Goal: Task Accomplishment & Management: Complete application form

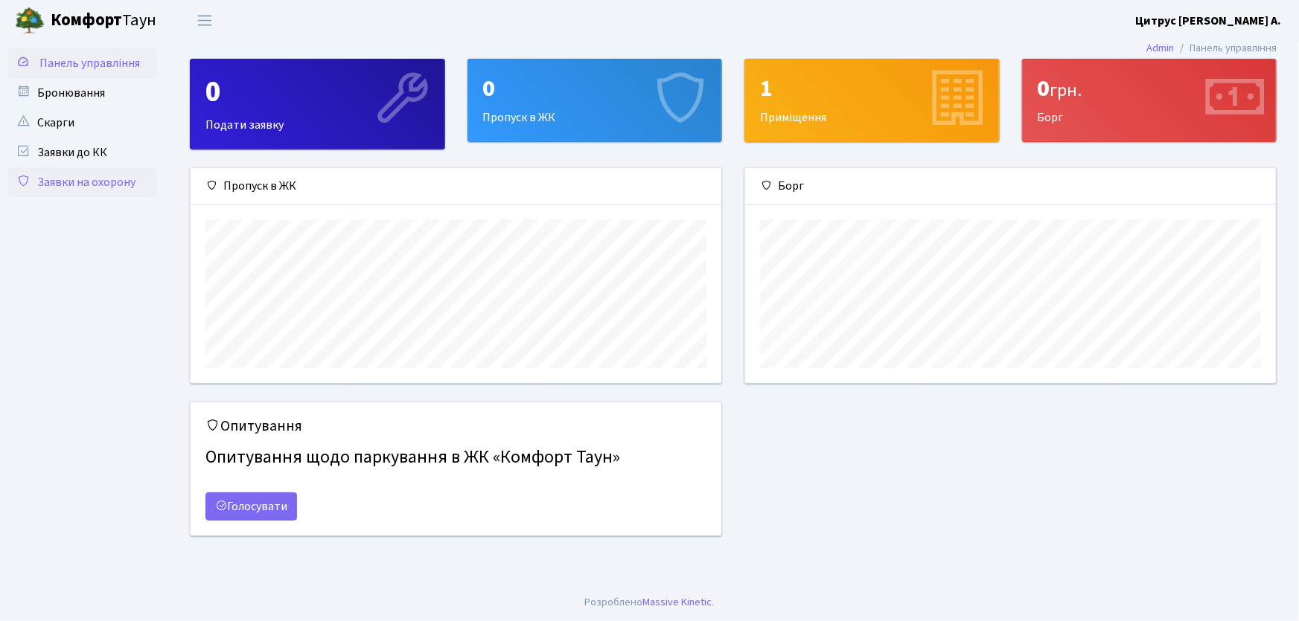
scroll to position [215, 531]
click at [89, 176] on link "Заявки на охорону" at bounding box center [81, 182] width 149 height 30
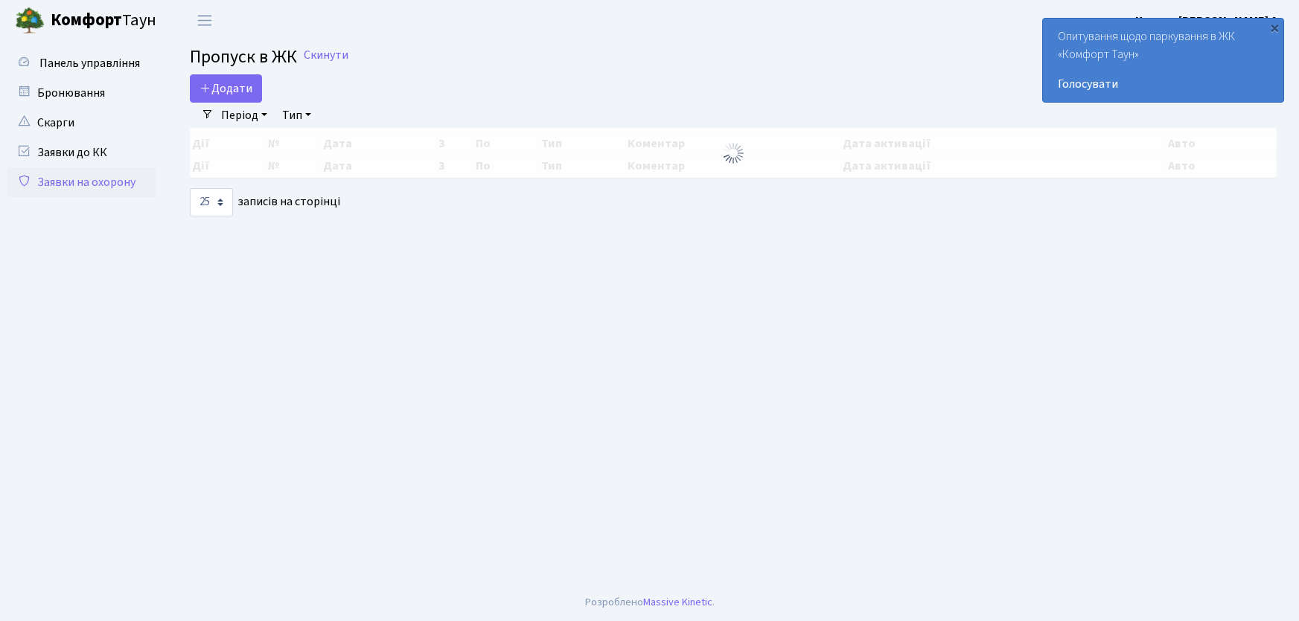
select select "25"
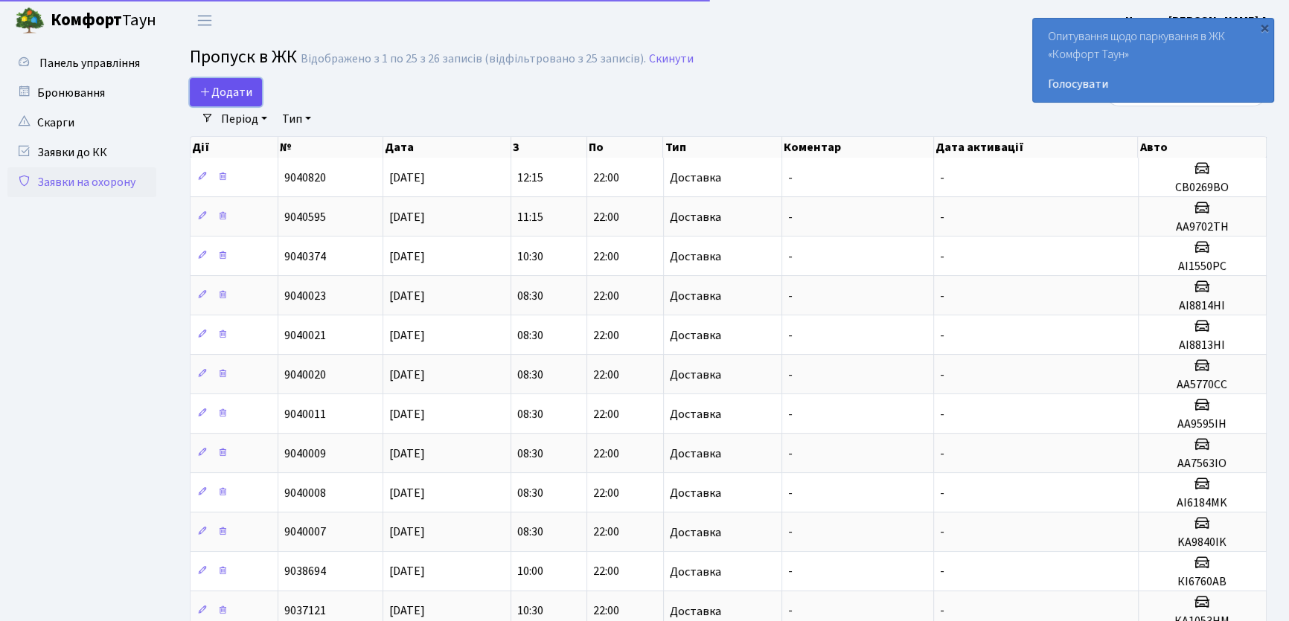
click at [239, 98] on span "Додати" at bounding box center [225, 92] width 53 height 16
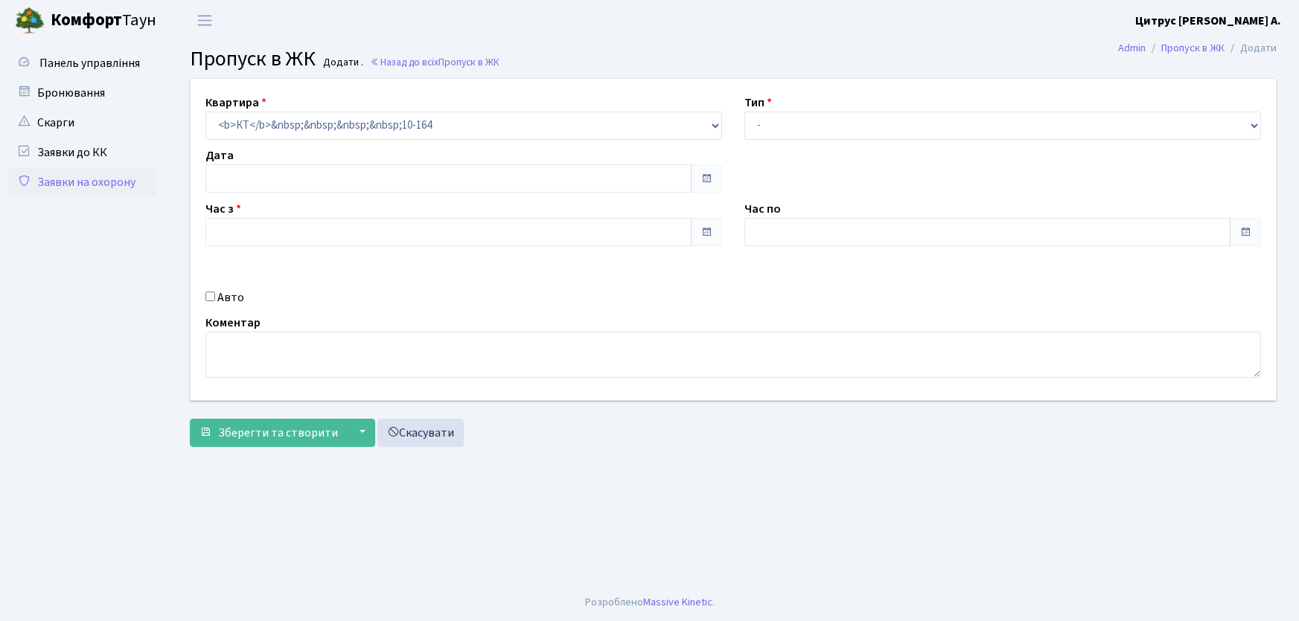
type input "[DATE]"
type input "10:30"
type input "11:45"
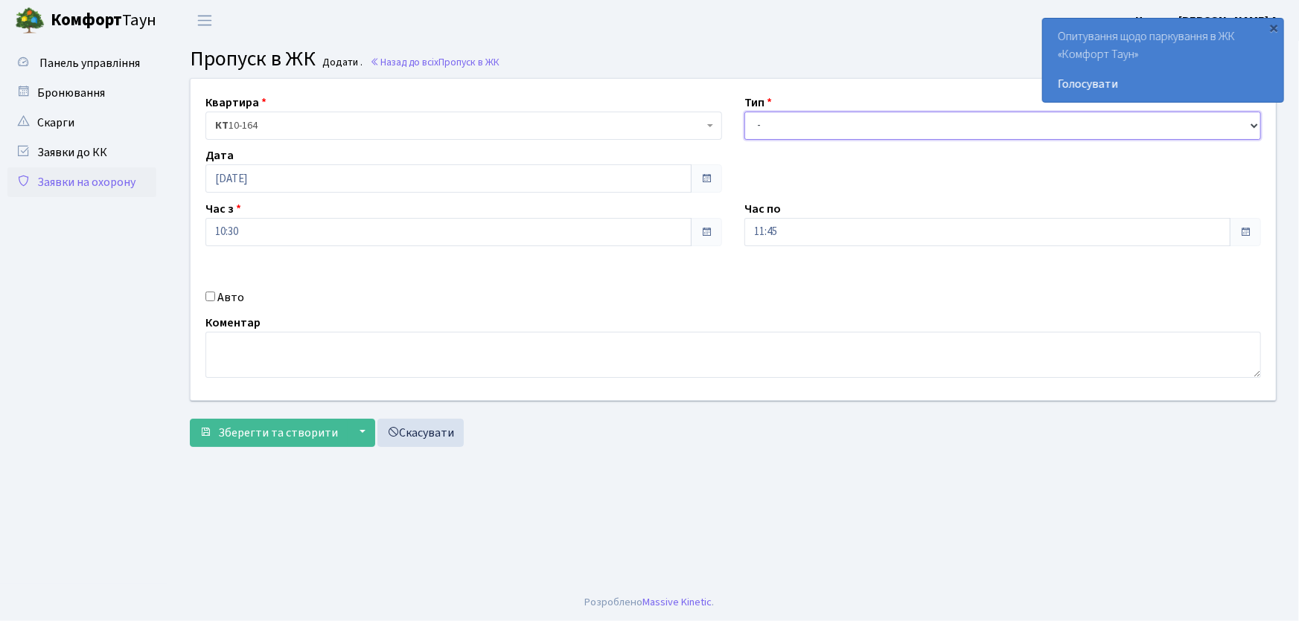
click at [811, 133] on select "- Доставка Таксі Гості Сервіс" at bounding box center [1002, 126] width 516 height 28
select select "1"
click at [744, 112] on select "- Доставка Таксі Гості Сервіс" at bounding box center [1002, 126] width 516 height 28
drag, startPoint x: 747, startPoint y: 234, endPoint x: 715, endPoint y: 237, distance: 32.2
click at [715, 236] on div "Квартира <b>КТ</b>&nbsp;&nbsp;&nbsp;&nbsp;10-164 КТ 10-164 Тип - Доставка Таксі…" at bounding box center [732, 239] width 1107 height 321
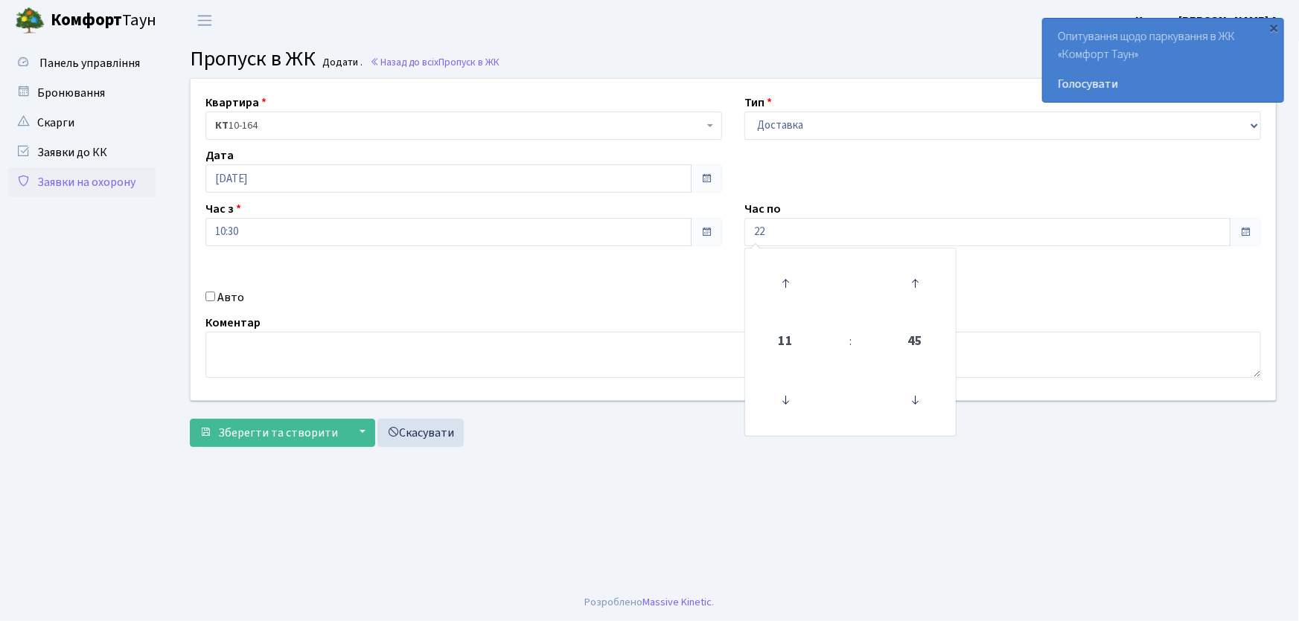
type input "22:00"
click at [210, 300] on input "Авто" at bounding box center [210, 297] width 10 height 10
checkbox input "true"
click at [803, 290] on input "text" at bounding box center [1002, 285] width 516 height 28
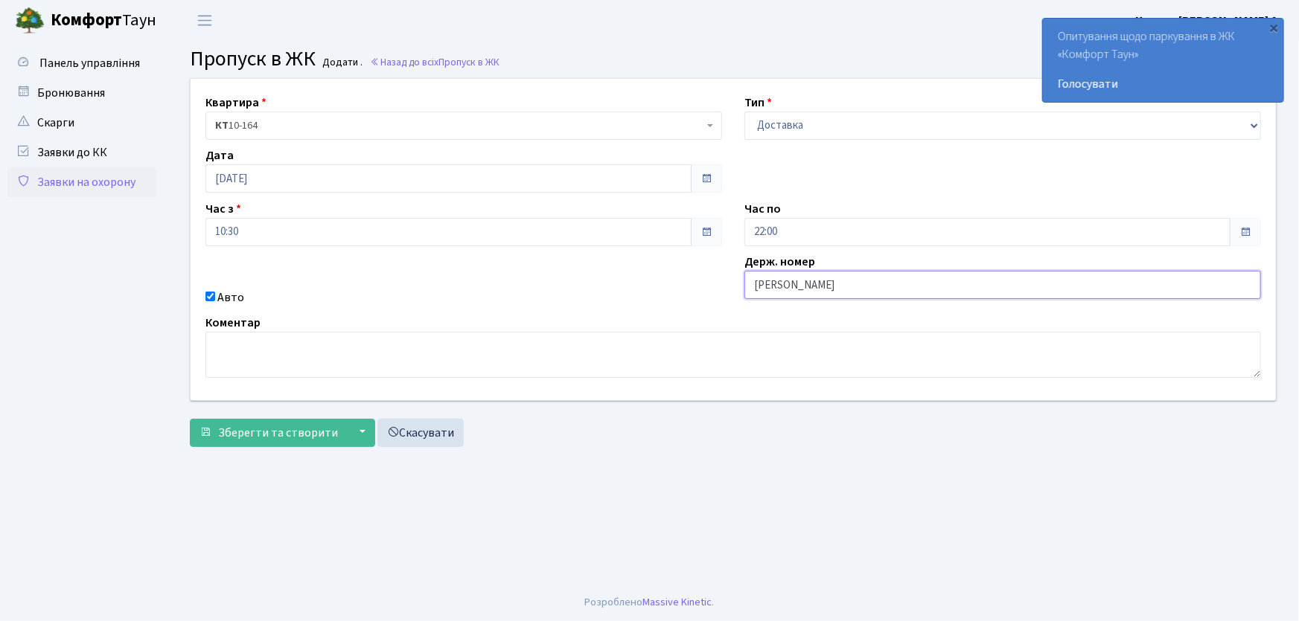
type input "АА7516PI"
click at [190, 419] on button "Зберегти та створити" at bounding box center [269, 433] width 158 height 28
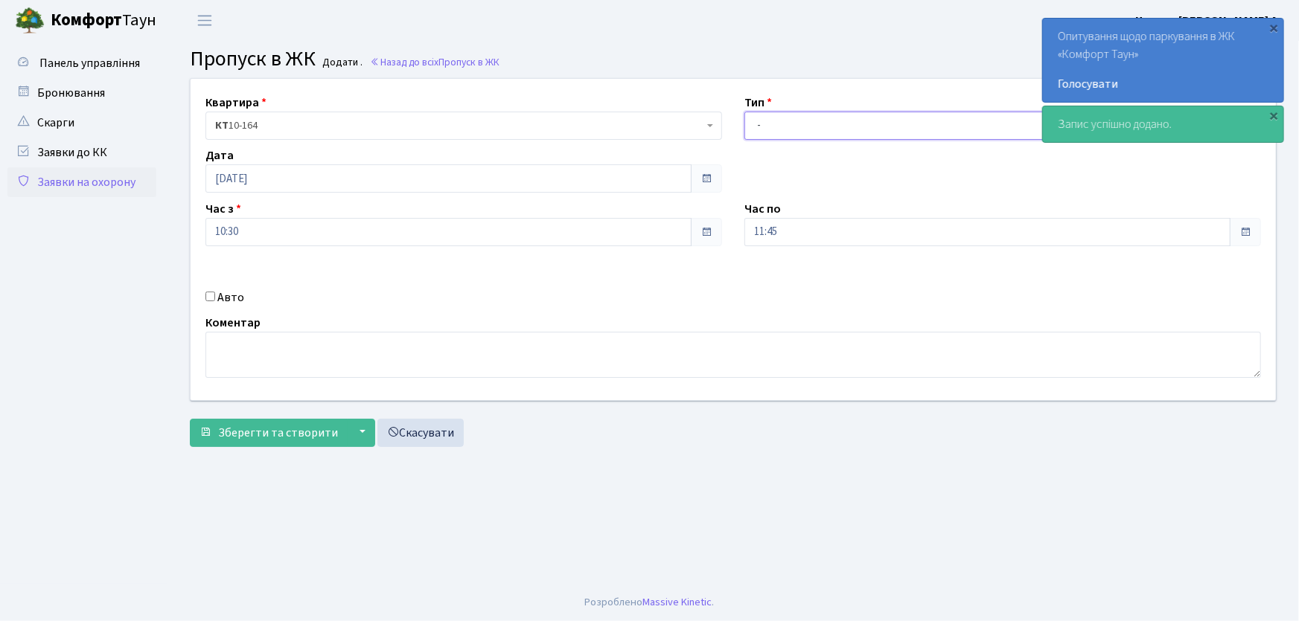
click at [796, 125] on select "- Доставка Таксі Гості Сервіс" at bounding box center [1002, 126] width 516 height 28
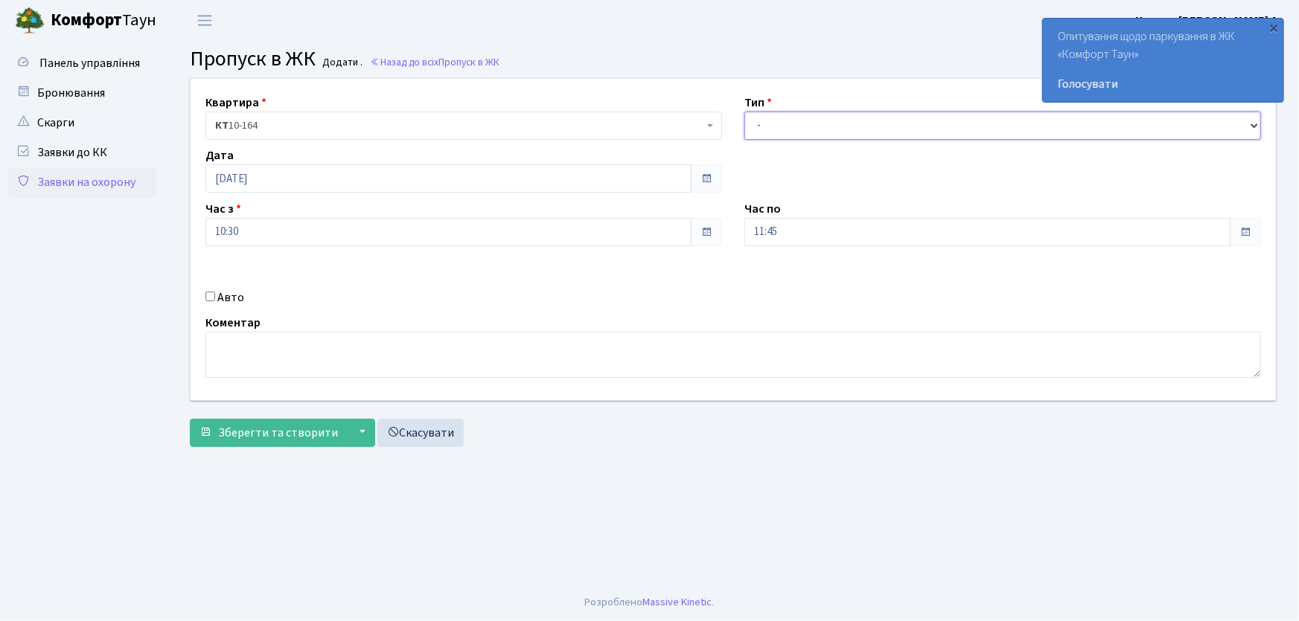
drag, startPoint x: 770, startPoint y: 123, endPoint x: 777, endPoint y: 138, distance: 17.0
click at [770, 124] on select "- Доставка Таксі Гості Сервіс" at bounding box center [1002, 126] width 516 height 28
select select "1"
click at [744, 112] on select "- Доставка Таксі Гості Сервіс" at bounding box center [1002, 126] width 516 height 28
drag, startPoint x: 769, startPoint y: 234, endPoint x: 728, endPoint y: 231, distance: 41.0
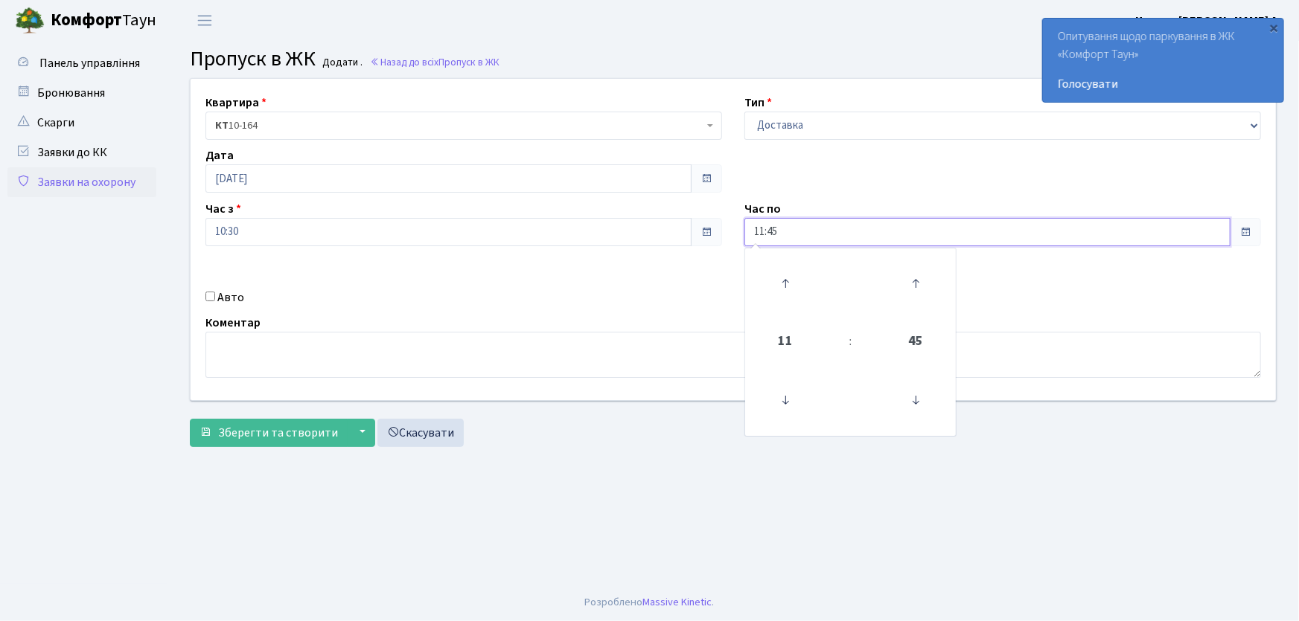
click at [728, 231] on div "Квартира <b>КТ</b>&nbsp;&nbsp;&nbsp;&nbsp;10-164 КТ 10-164 Тип - Доставка Таксі…" at bounding box center [732, 239] width 1107 height 321
type input "22:00"
click at [211, 296] on div "Авто" at bounding box center [463, 298] width 539 height 18
click at [211, 297] on input "Авто" at bounding box center [210, 297] width 10 height 10
checkbox input "true"
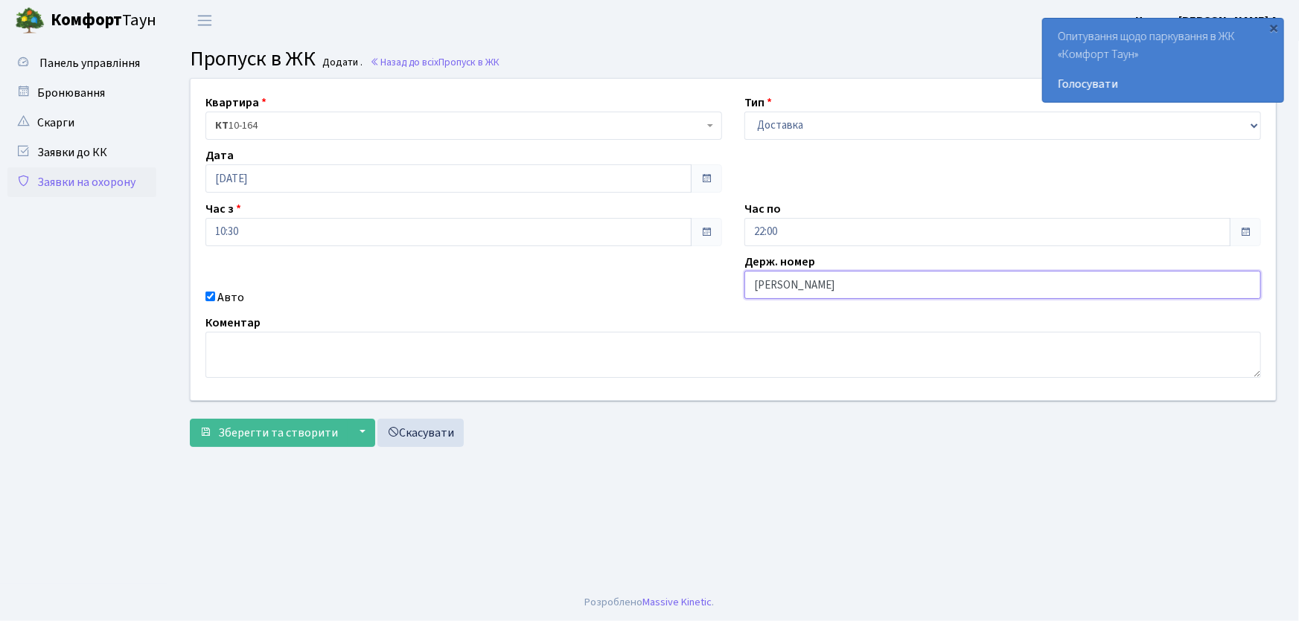
type input "АА7563ІО"
click at [190, 419] on button "Зберегти та створити" at bounding box center [269, 433] width 158 height 28
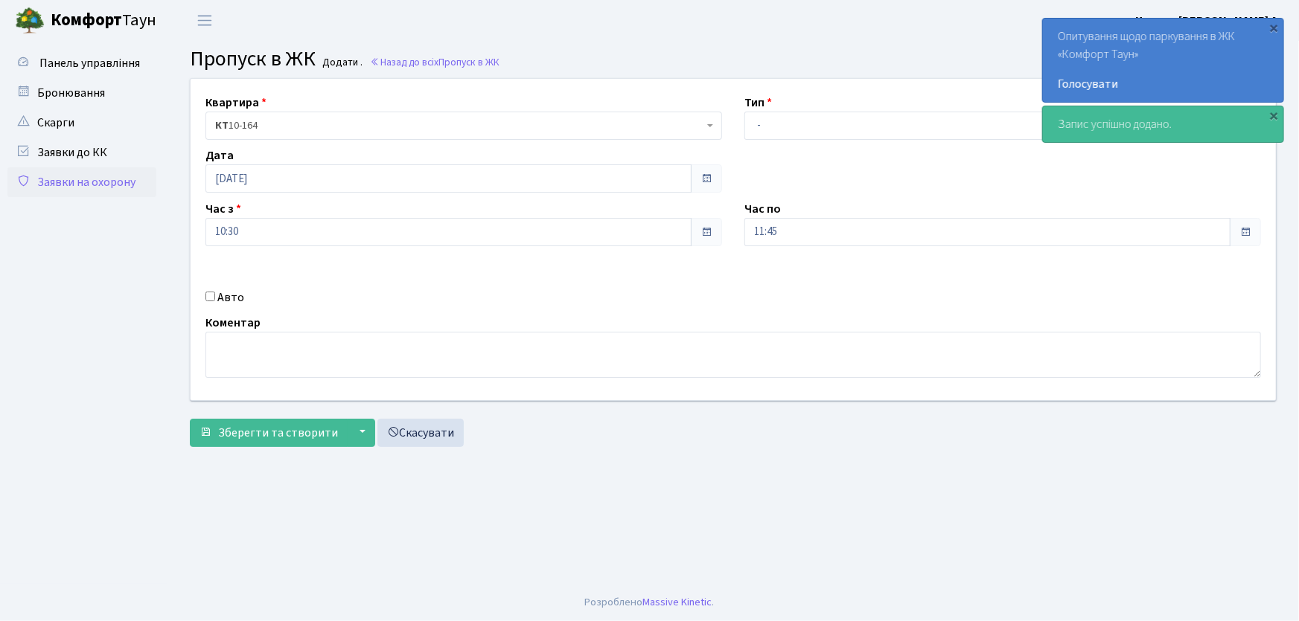
click at [66, 187] on link "Заявки на охорону" at bounding box center [81, 182] width 149 height 30
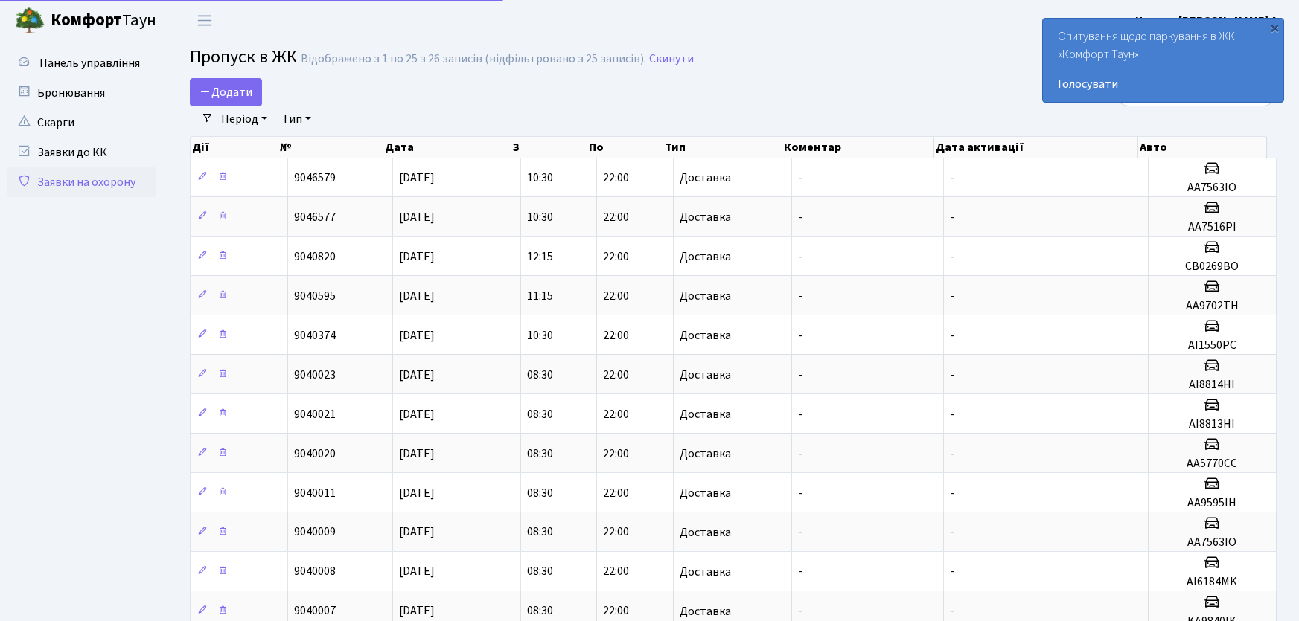
select select "25"
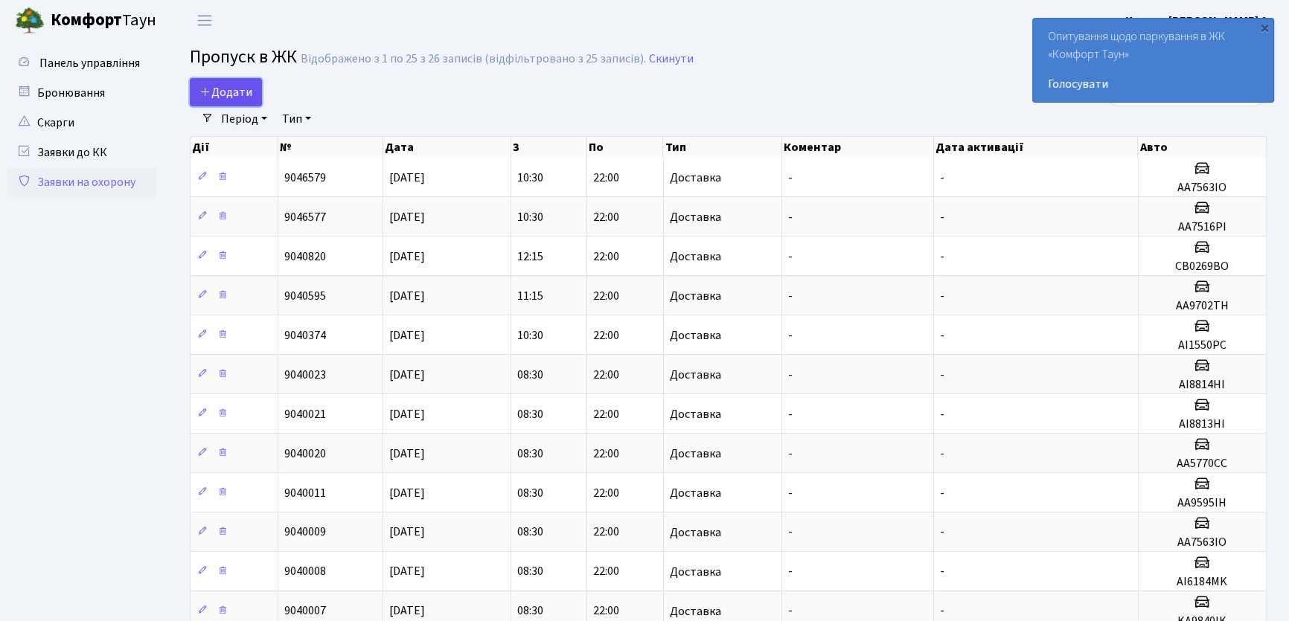
click at [237, 100] on link "Додати" at bounding box center [226, 92] width 72 height 28
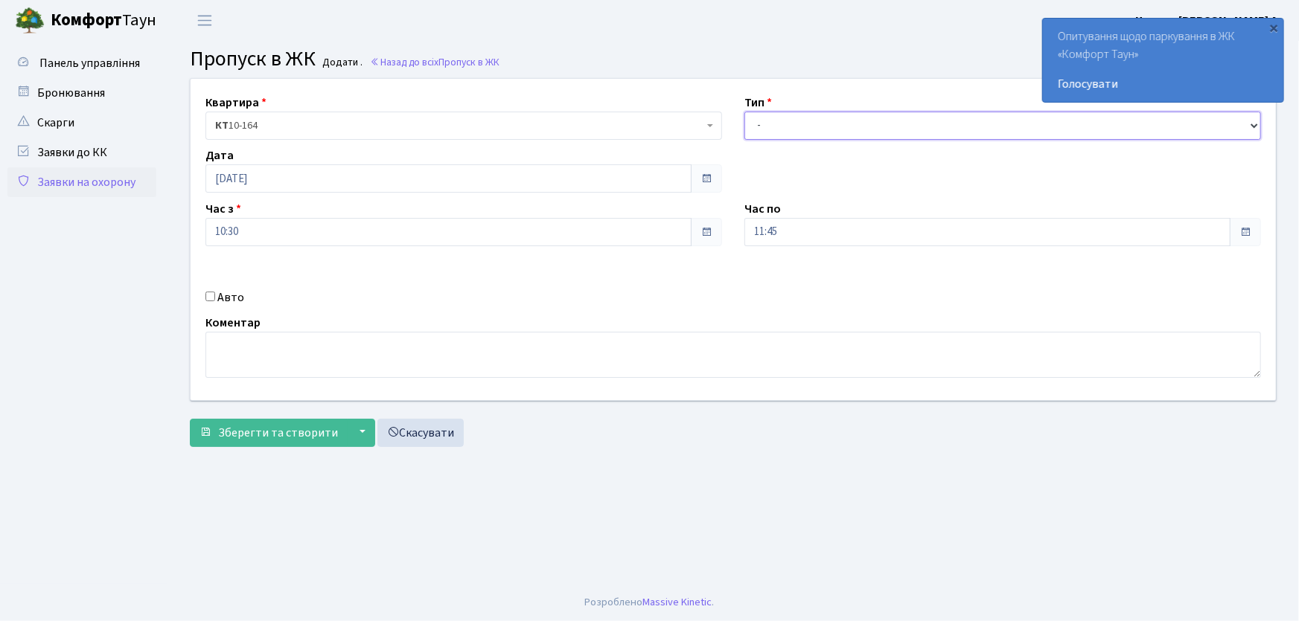
drag, startPoint x: 804, startPoint y: 129, endPoint x: 804, endPoint y: 138, distance: 8.9
click at [804, 130] on select "- Доставка Таксі Гості Сервіс" at bounding box center [1002, 126] width 516 height 28
select select "1"
click at [744, 112] on select "- Доставка Таксі Гості Сервіс" at bounding box center [1002, 126] width 516 height 28
drag, startPoint x: 752, startPoint y: 232, endPoint x: 714, endPoint y: 238, distance: 37.7
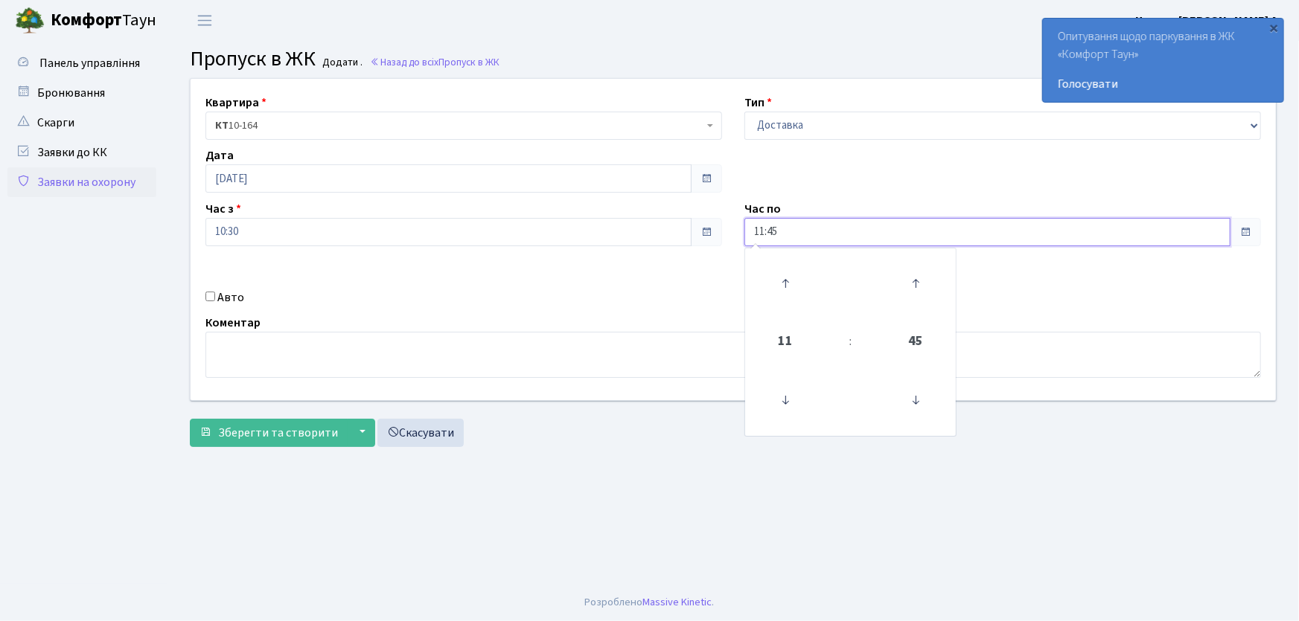
click at [714, 238] on div "Квартира <b>КТ</b>&nbsp;&nbsp;&nbsp;&nbsp;10-164 КТ 10-164 Тип - Доставка Таксі…" at bounding box center [732, 239] width 1107 height 321
drag, startPoint x: 726, startPoint y: 242, endPoint x: 782, endPoint y: 170, distance: 90.7
click at [777, 176] on div "Квартира <b>КТ</b>&nbsp;&nbsp;&nbsp;&nbsp;10-164 КТ 10-164 Тип - Доставка Таксі…" at bounding box center [732, 239] width 1107 height 321
drag, startPoint x: 794, startPoint y: 231, endPoint x: 662, endPoint y: 231, distance: 131.7
click at [662, 231] on div "Квартира <b>КТ</b>&nbsp;&nbsp;&nbsp;&nbsp;10-164 КТ 10-164 Тип - Доставка Таксі…" at bounding box center [732, 239] width 1107 height 321
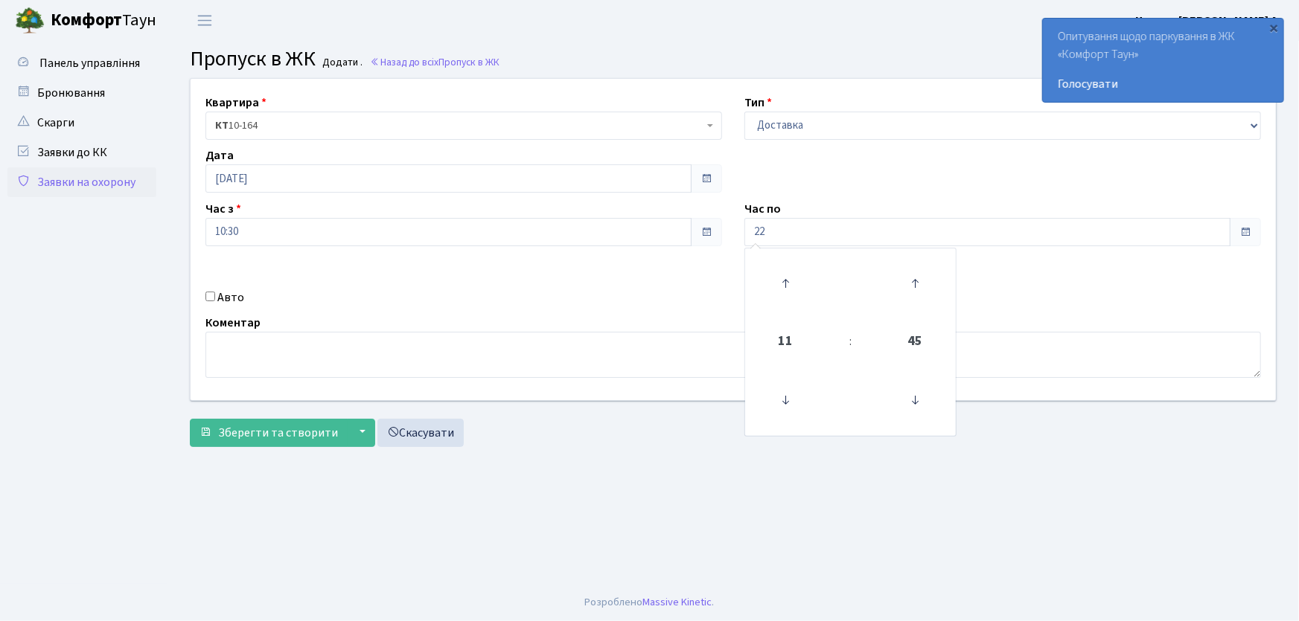
type input "22:00"
click at [208, 298] on input "Авто" at bounding box center [210, 297] width 10 height 10
checkbox input "true"
type input "КА1053НМ"
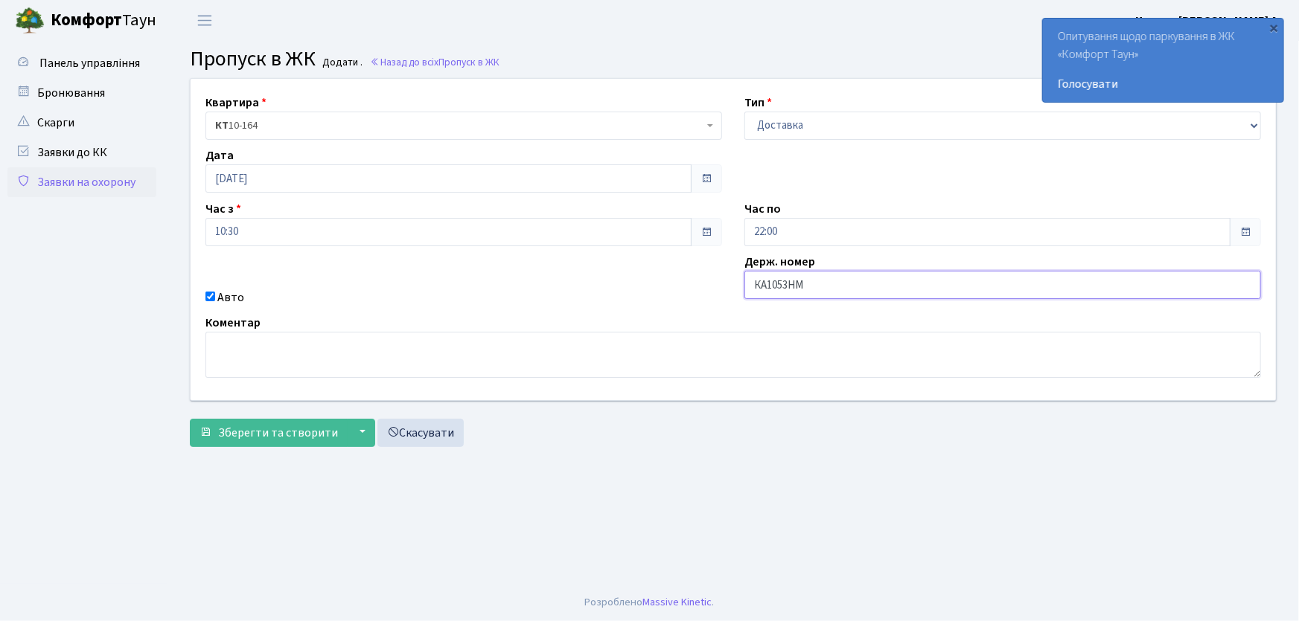
click at [190, 419] on button "Зберегти та створити" at bounding box center [269, 433] width 158 height 28
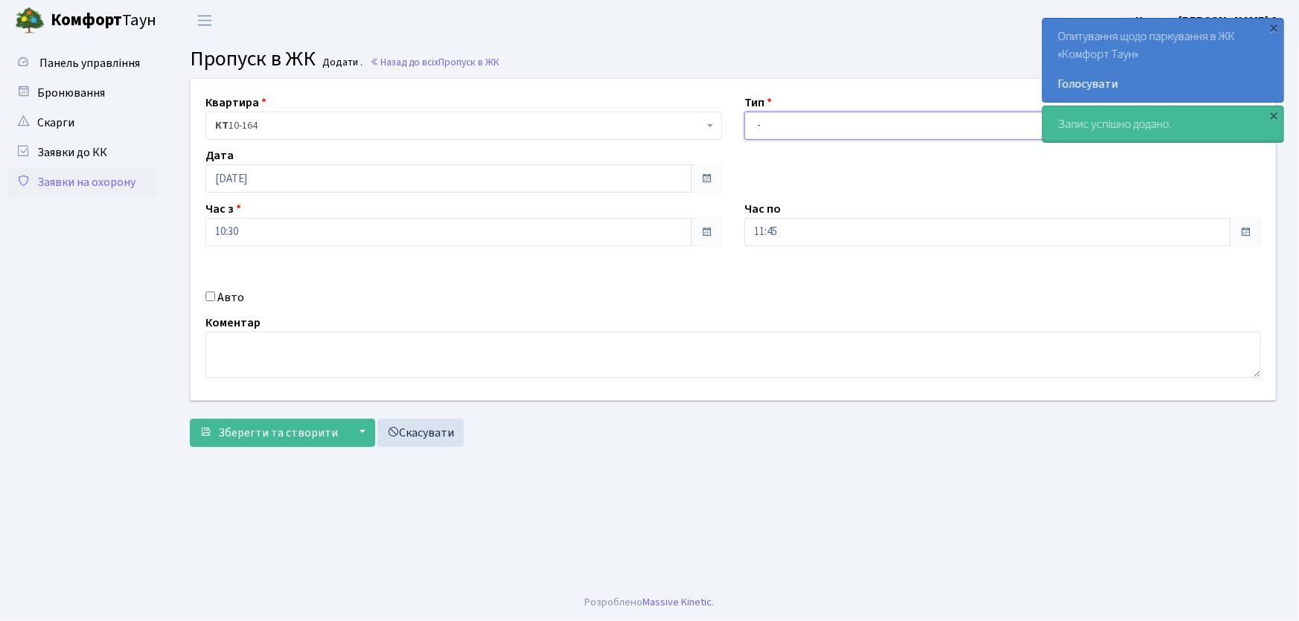
drag, startPoint x: 0, startPoint y: 0, endPoint x: 782, endPoint y: 135, distance: 793.7
click at [758, 129] on select "- Доставка Таксі Гості Сервіс" at bounding box center [1002, 126] width 516 height 28
select select "1"
click at [744, 112] on select "- Доставка Таксі Гості Сервіс" at bounding box center [1002, 126] width 516 height 28
drag, startPoint x: 742, startPoint y: 237, endPoint x: 729, endPoint y: 218, distance: 22.9
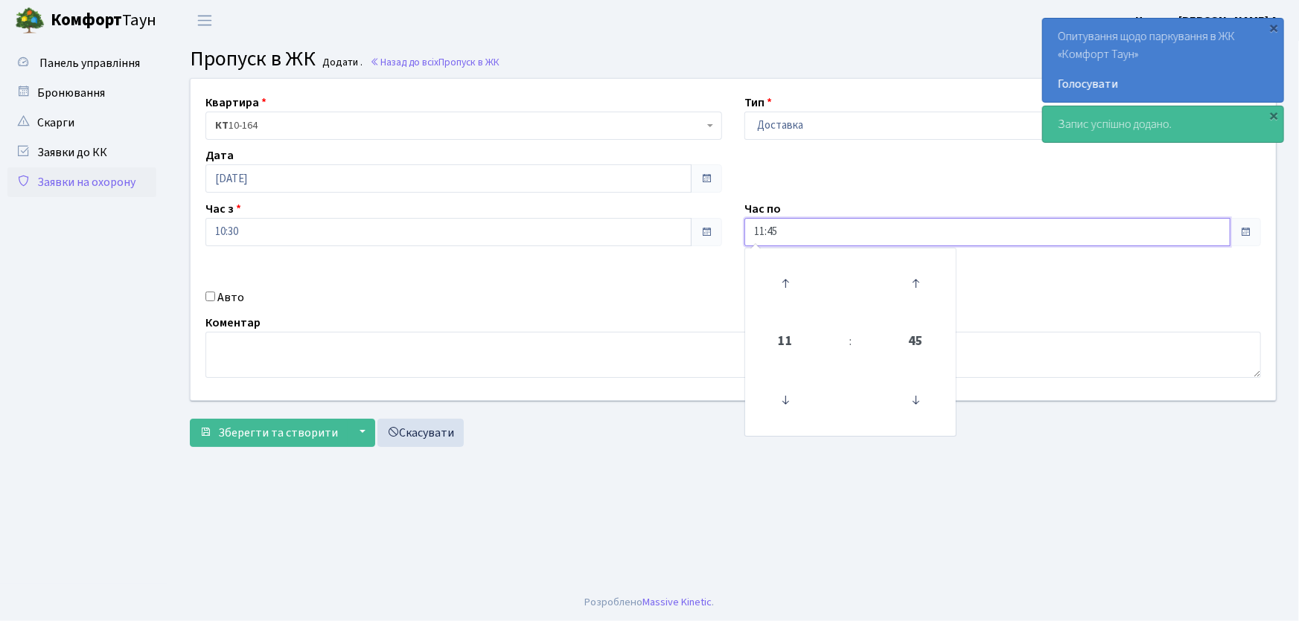
click at [728, 220] on div "Квартира <b>КТ</b>&nbsp;&nbsp;&nbsp;&nbsp;10-164 КТ 10-164 Тип - Доставка Таксі…" at bounding box center [732, 239] width 1107 height 321
type input "22:00"
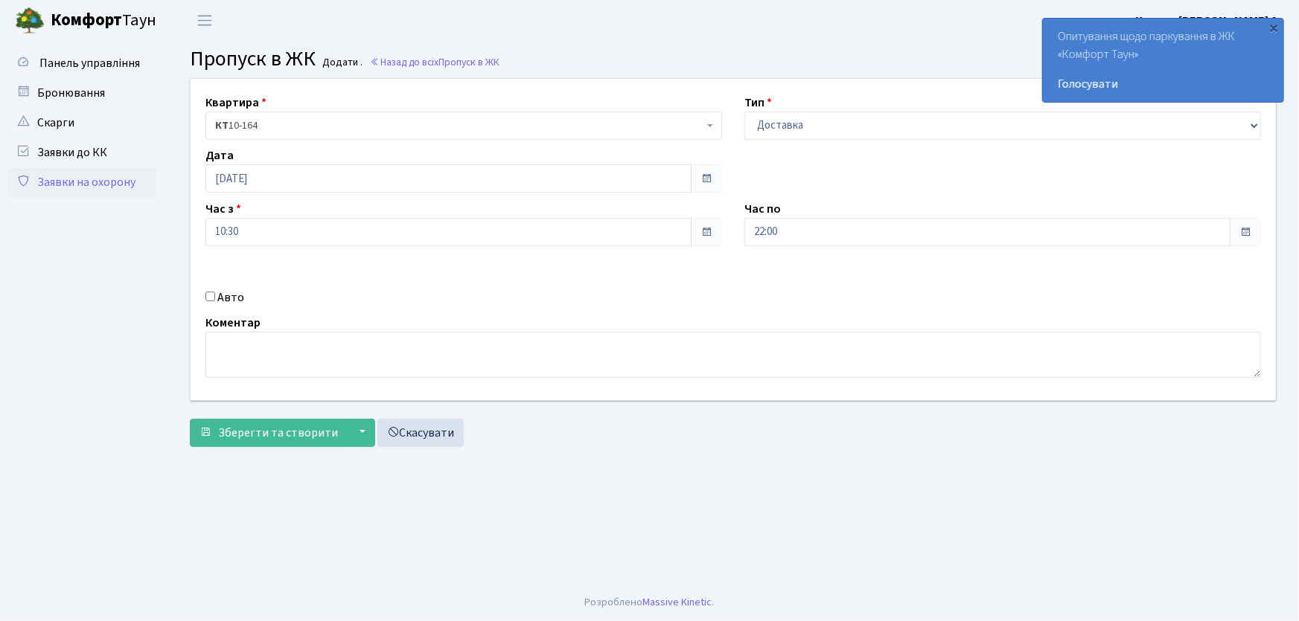
click at [205, 298] on input "Авто" at bounding box center [210, 297] width 10 height 10
checkbox input "true"
type input "КА5504РА"
click at [190, 419] on button "Зберегти та створити" at bounding box center [269, 433] width 158 height 28
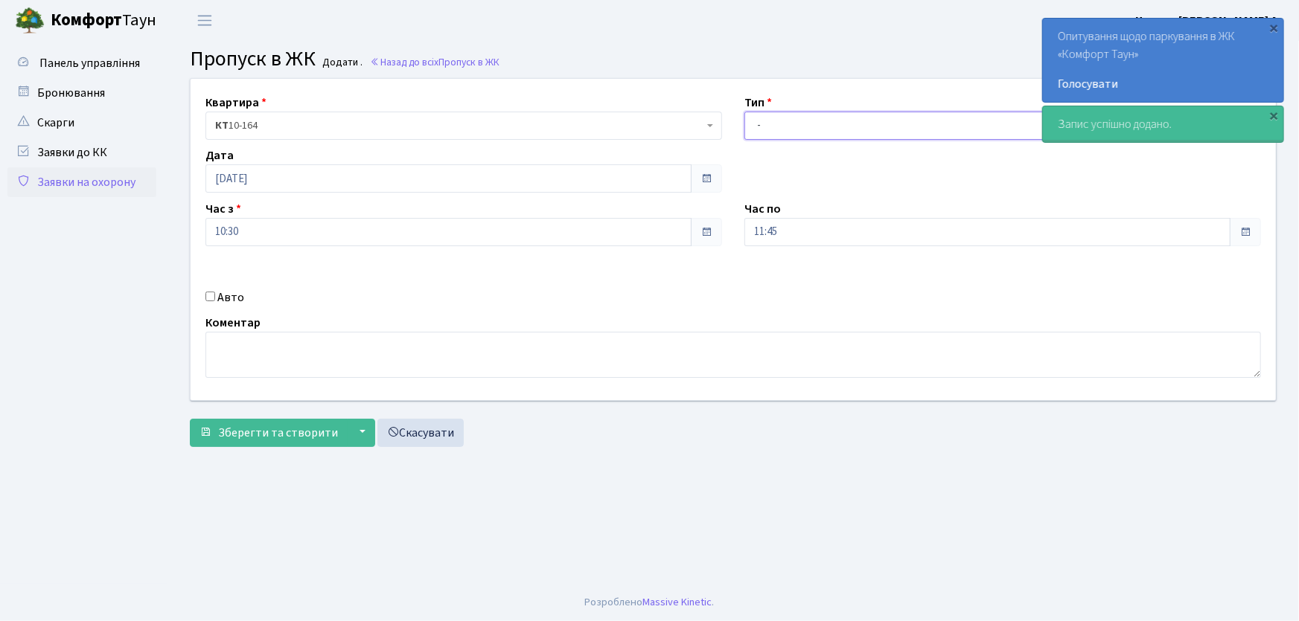
drag, startPoint x: 796, startPoint y: 121, endPoint x: 796, endPoint y: 135, distance: 13.4
click at [796, 127] on select "- Доставка Таксі Гості Сервіс" at bounding box center [1002, 126] width 516 height 28
select select "1"
click at [744, 112] on select "- Доставка Таксі Гості Сервіс" at bounding box center [1002, 126] width 516 height 28
drag, startPoint x: 729, startPoint y: 226, endPoint x: 742, endPoint y: 214, distance: 17.9
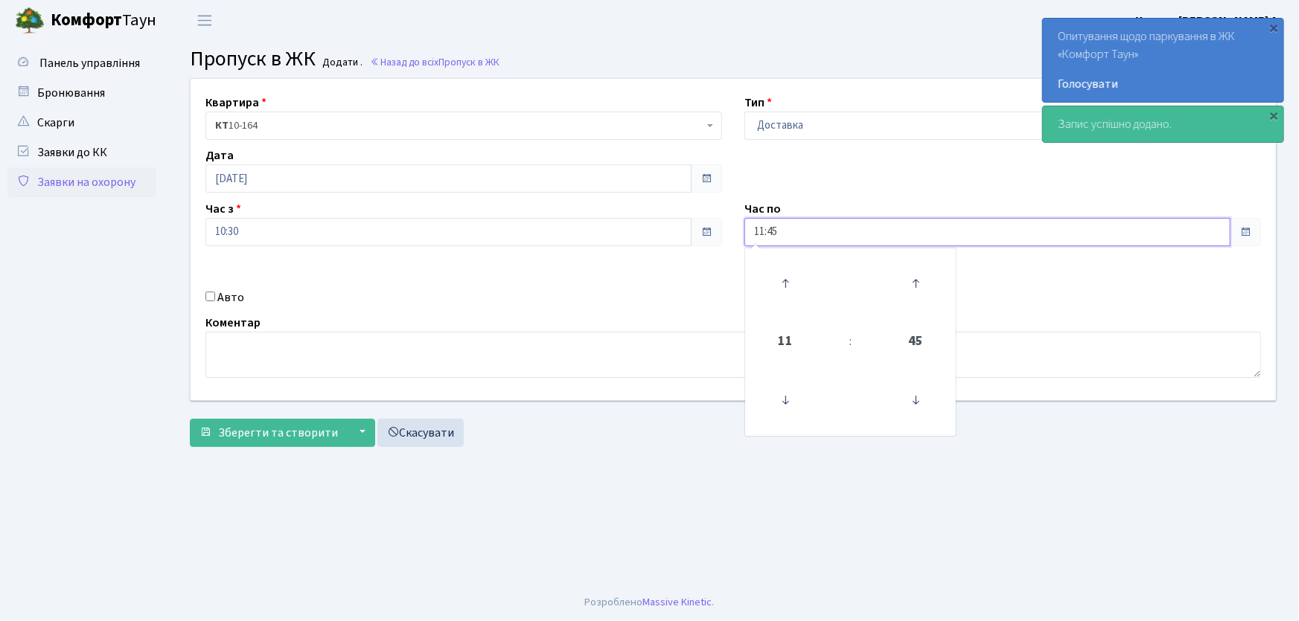
click at [742, 215] on div "Час по 11:45 11 : 45 00 01 02 03 04 05 06 07 08 09 10 11 12 13 14 15 16 17 18 1…" at bounding box center [1002, 223] width 539 height 46
type input "22:00"
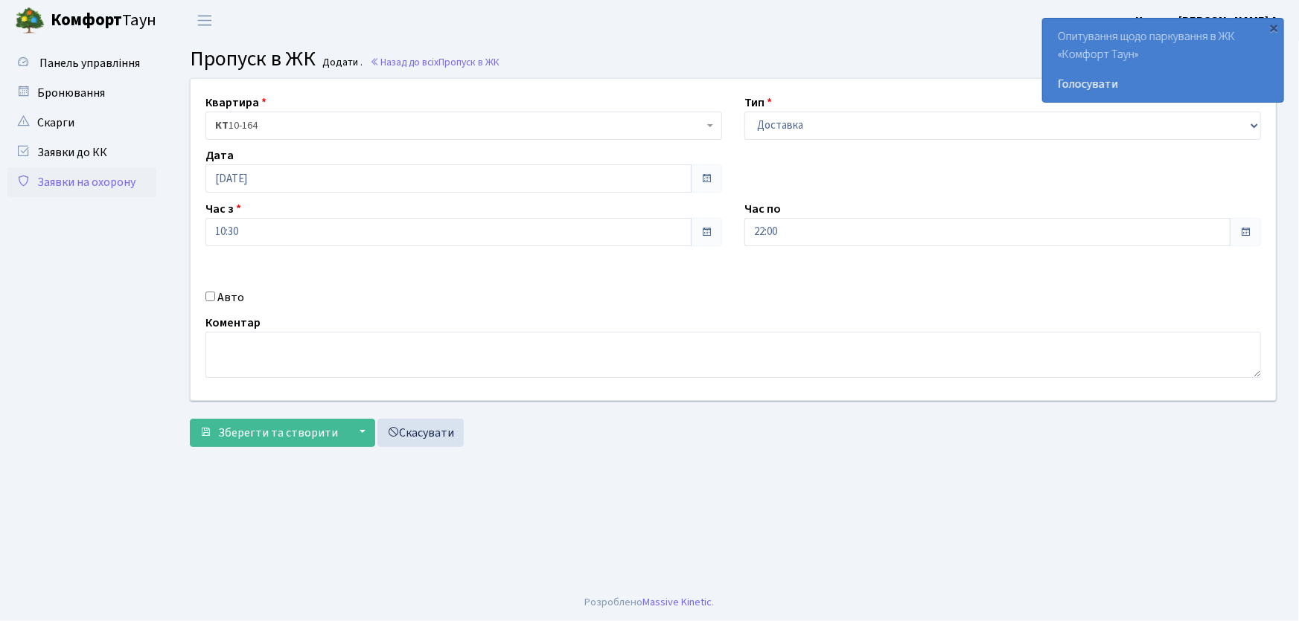
click at [211, 295] on input "Авто" at bounding box center [210, 297] width 10 height 10
checkbox input "true"
type input "КА5503ІО"
click at [190, 419] on button "Зберегти та створити" at bounding box center [269, 433] width 158 height 28
